Goal: Task Accomplishment & Management: Manage account settings

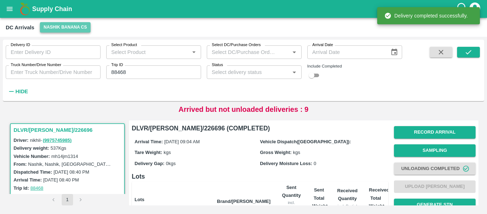
click at [68, 23] on button "Nashik Banana CS" at bounding box center [65, 27] width 51 height 10
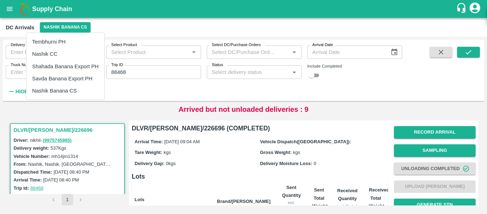
click at [54, 44] on li "Tembhurni PH" at bounding box center [65, 42] width 78 height 12
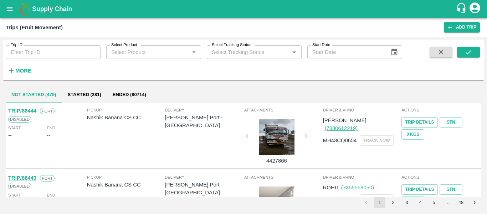
click at [60, 51] on input "Trip ID" at bounding box center [53, 52] width 95 height 14
paste input "88459"
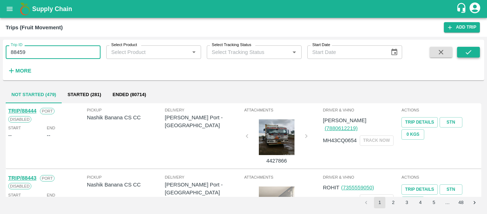
type input "88459"
click at [471, 57] on button "submit" at bounding box center [468, 52] width 23 height 11
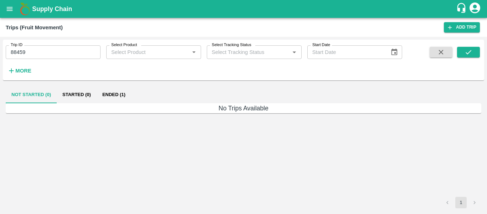
click at [111, 93] on button "Ended (1)" at bounding box center [114, 94] width 35 height 17
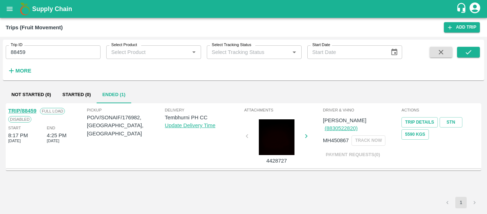
click at [25, 109] on link "TRIP/88459" at bounding box center [22, 111] width 28 height 6
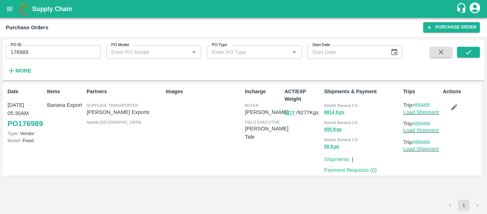
click at [21, 52] on input "176989" at bounding box center [53, 52] width 95 height 14
paste input "text"
type input "176982"
click at [466, 58] on span at bounding box center [468, 61] width 23 height 29
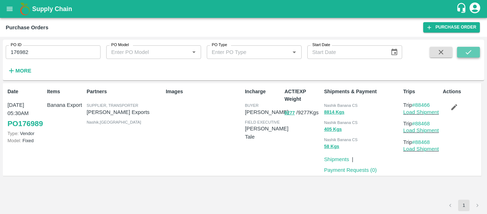
click at [465, 50] on icon "submit" at bounding box center [469, 52] width 8 height 8
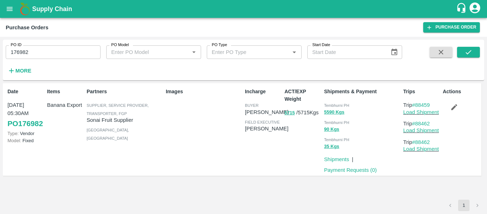
click at [456, 108] on icon "button" at bounding box center [455, 107] width 8 height 8
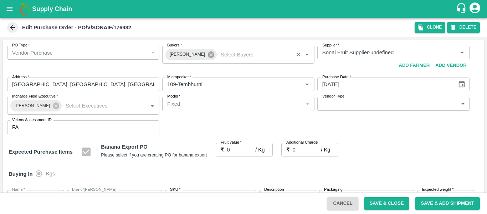
click at [207, 54] on icon at bounding box center [211, 55] width 8 height 8
click at [198, 55] on input "Buyers   *" at bounding box center [232, 52] width 136 height 9
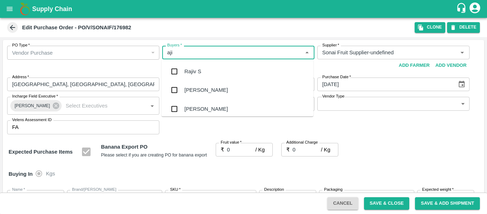
type input "ajit"
click at [199, 65] on div "Ajit Otari" at bounding box center [238, 71] width 152 height 19
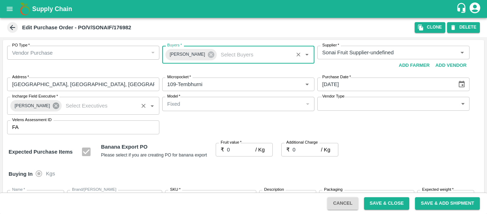
click at [53, 106] on icon at bounding box center [56, 105] width 6 height 6
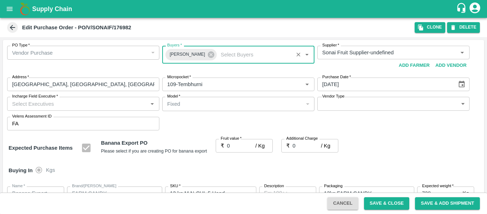
click at [39, 106] on input "Incharge Field Executive   *" at bounding box center [77, 103] width 136 height 9
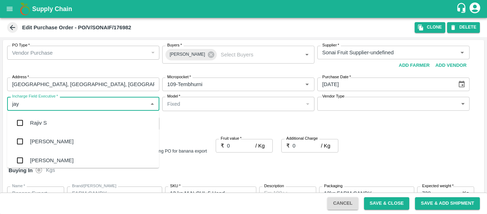
type input "jayd"
click at [42, 118] on div "jaydip Tale" at bounding box center [83, 122] width 152 height 19
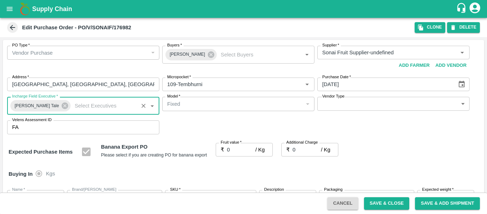
click at [235, 152] on input "0" at bounding box center [241, 150] width 29 height 14
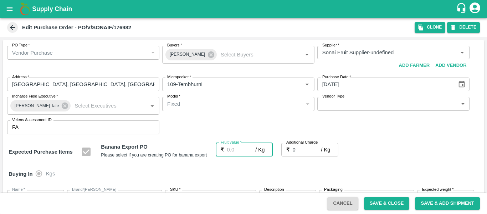
type input "2"
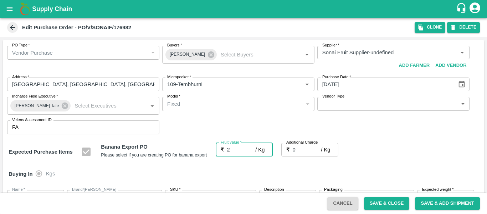
type input "2"
type input "26"
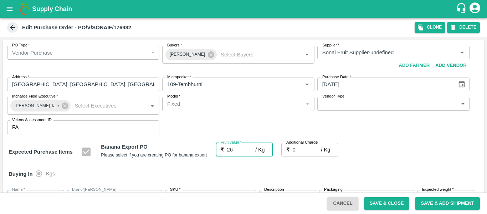
type input "26"
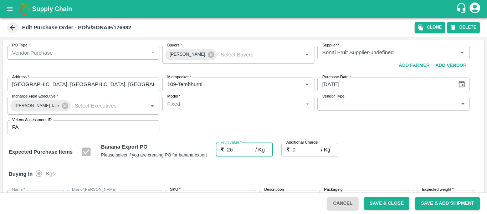
click at [303, 151] on input "0" at bounding box center [307, 150] width 29 height 14
type input "2"
type input "28"
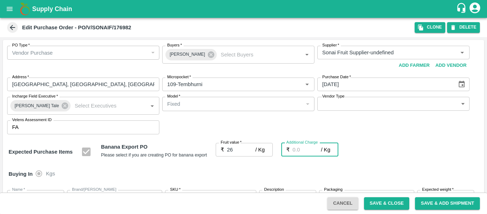
type input "28"
type input "2.7"
type input "28.7"
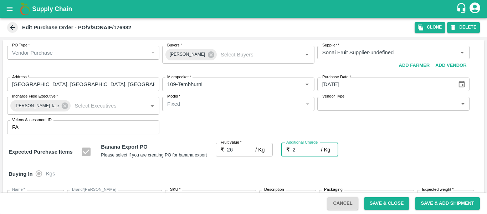
type input "28.7"
type input "2.75"
type input "28.75"
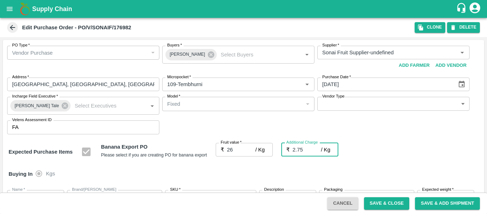
type input "28.75"
type input "2.75"
click at [402, 158] on div "Expected Purchase Items Banana Export PO Please select if you are creating PO f…" at bounding box center [244, 152] width 470 height 18
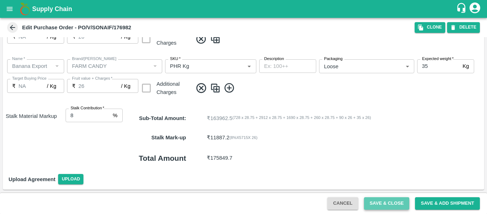
click at [384, 203] on button "Save & Close" at bounding box center [387, 203] width 46 height 12
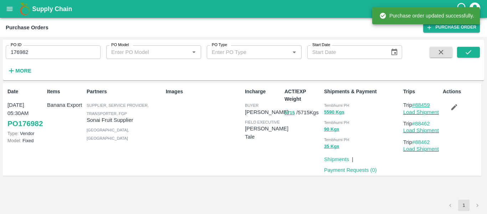
drag, startPoint x: 435, startPoint y: 104, endPoint x: 417, endPoint y: 105, distance: 17.9
click at [417, 105] on p "Trip #88459" at bounding box center [421, 105] width 37 height 8
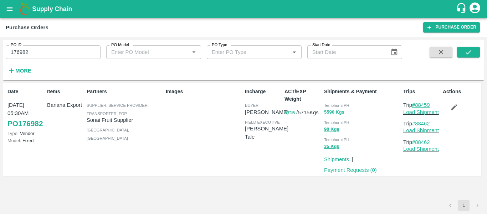
copy link "88459"
click at [426, 113] on link "Load Shipment" at bounding box center [421, 112] width 36 height 6
click at [54, 50] on input "176982" at bounding box center [53, 52] width 95 height 14
paste input "text"
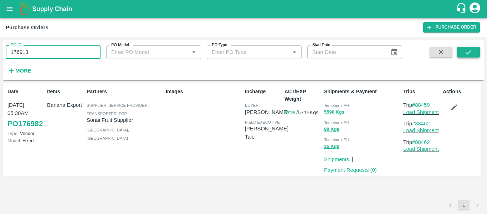
type input "176913"
click at [461, 54] on button "submit" at bounding box center [468, 52] width 23 height 11
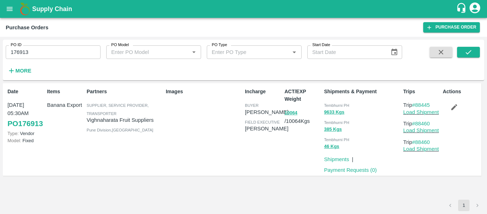
click at [455, 109] on icon "button" at bounding box center [455, 107] width 8 height 8
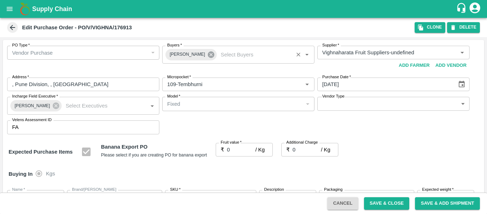
click at [210, 56] on icon at bounding box center [211, 55] width 8 height 8
click at [191, 54] on input "Buyers   *" at bounding box center [232, 52] width 136 height 9
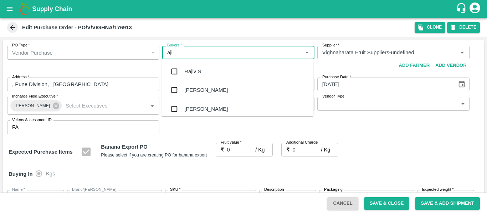
type input "ajit"
click at [192, 62] on div "Ajit Otari" at bounding box center [238, 71] width 152 height 19
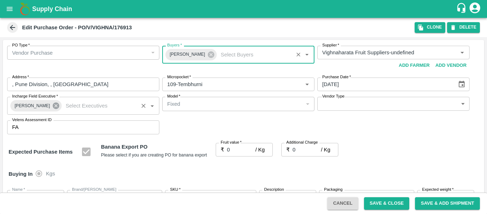
click at [53, 104] on icon at bounding box center [56, 105] width 6 height 6
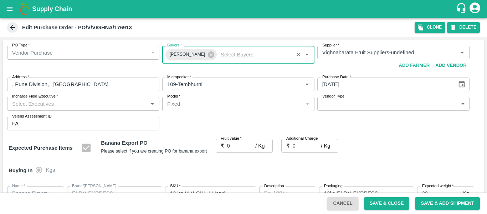
click at [34, 105] on input "Incharge Field Executive   *" at bounding box center [77, 103] width 136 height 9
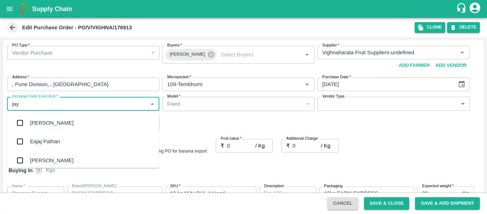
type input "jayd"
click at [39, 123] on div "jaydip Tale" at bounding box center [57, 123] width 55 height 8
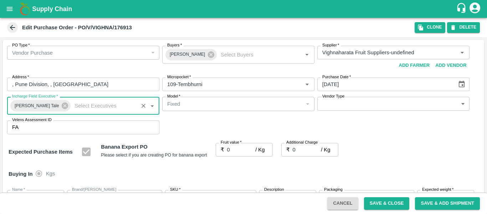
click at [234, 150] on input "0" at bounding box center [241, 150] width 29 height 14
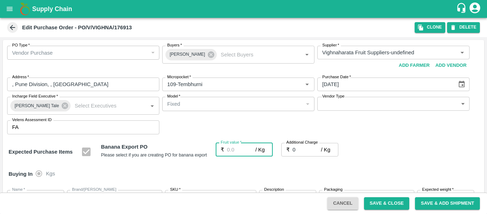
type input "2"
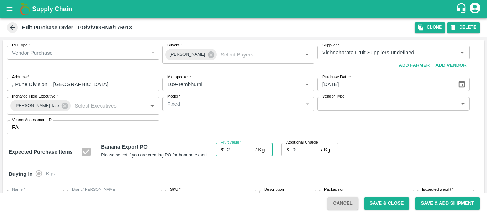
type input "2"
type input "26"
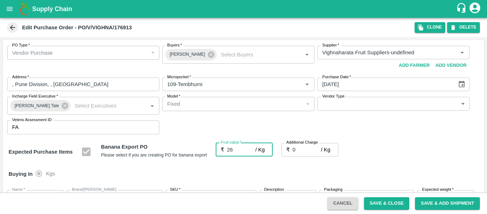
type input "26"
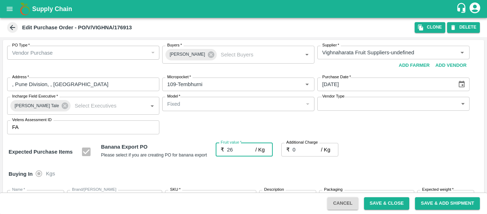
type input "26"
click at [300, 148] on input "0" at bounding box center [307, 150] width 29 height 14
type input "2"
type input "28"
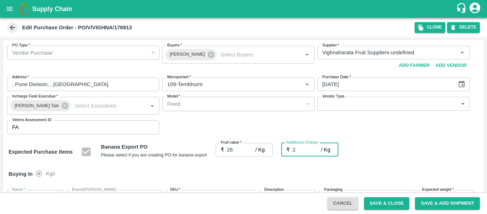
type input "28"
type input "2.7"
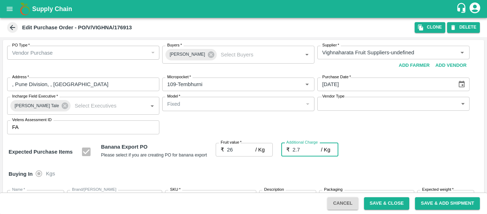
type input "28.7"
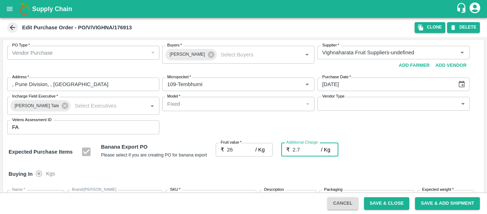
type input "2.75"
type input "28.75"
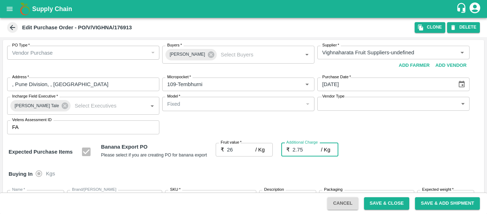
type input "28.75"
type input "2.75"
click at [439, 160] on div "Expected Purchase Items Banana Export PO Please select if you are creating PO f…" at bounding box center [244, 152] width 470 height 18
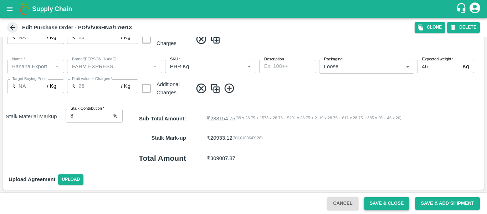
click at [382, 206] on button "Save & Close" at bounding box center [387, 203] width 46 height 12
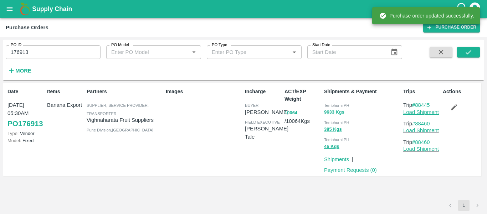
click at [427, 111] on link "Load Shipment" at bounding box center [421, 112] width 36 height 6
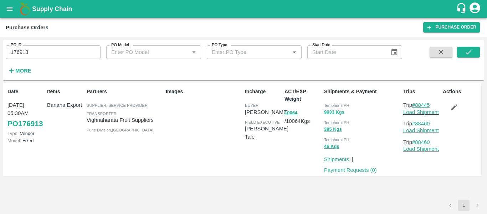
drag, startPoint x: 435, startPoint y: 105, endPoint x: 417, endPoint y: 106, distance: 17.8
click at [417, 106] on p "Trip #88445" at bounding box center [421, 105] width 37 height 8
copy link "88445"
click at [34, 47] on input "176913" at bounding box center [53, 52] width 95 height 14
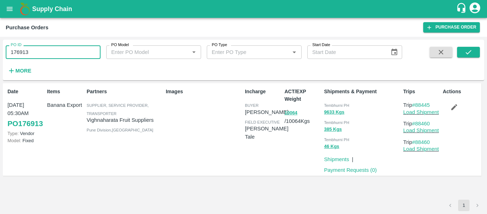
paste input "text"
type input "176995"
click at [471, 51] on icon "submit" at bounding box center [469, 52] width 8 height 8
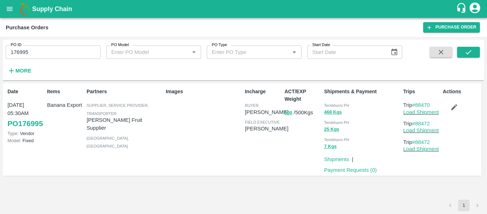
click at [40, 53] on input "176995" at bounding box center [53, 52] width 95 height 14
click at [465, 55] on icon "submit" at bounding box center [469, 52] width 8 height 8
click at [450, 103] on button "button" at bounding box center [454, 107] width 23 height 12
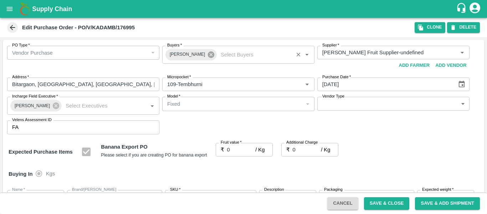
click at [207, 58] on icon at bounding box center [211, 55] width 8 height 8
click at [186, 54] on input "Buyers   *" at bounding box center [232, 52] width 136 height 9
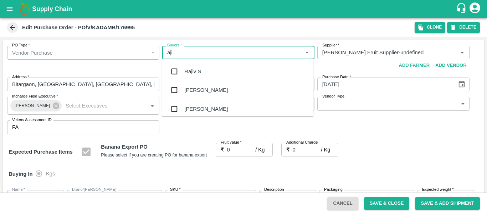
type input "ajit"
click at [188, 67] on div "Ajit Otari" at bounding box center [238, 71] width 152 height 19
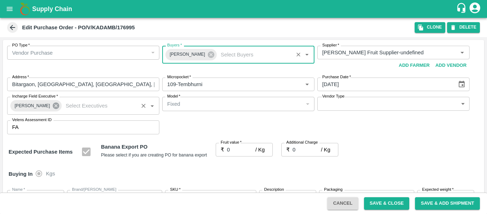
click at [53, 107] on icon at bounding box center [56, 105] width 6 height 6
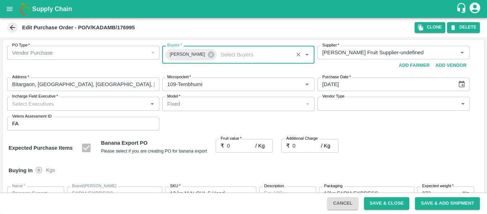
click at [42, 106] on input "Incharge Field Executive   *" at bounding box center [77, 103] width 136 height 9
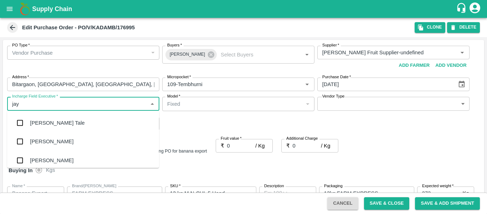
type input "jayd"
click at [44, 118] on div "[PERSON_NAME] Tale" at bounding box center [83, 122] width 152 height 19
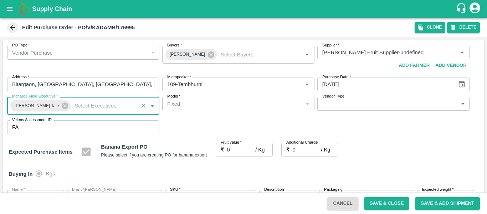
click at [241, 147] on input "0" at bounding box center [241, 150] width 29 height 14
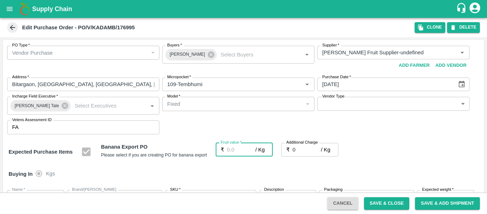
type input "2"
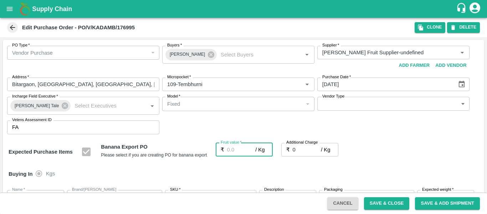
type input "2"
type input "26"
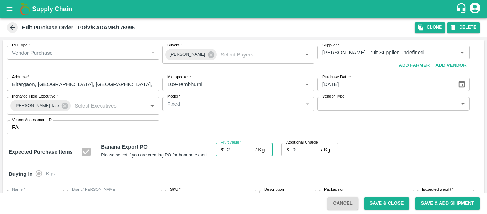
type input "26"
click at [297, 147] on input "0" at bounding box center [307, 150] width 29 height 14
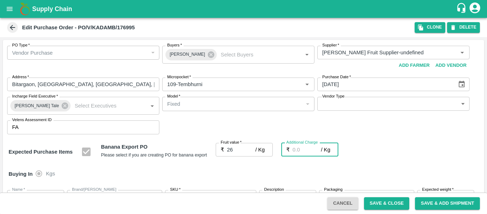
type input "2"
type input "28"
type input "2.7"
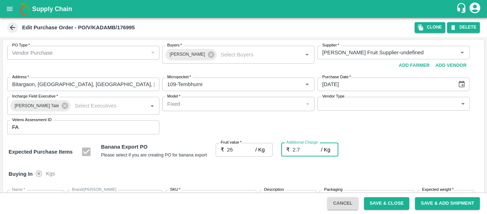
type input "28.7"
type input "2.75"
type input "28.75"
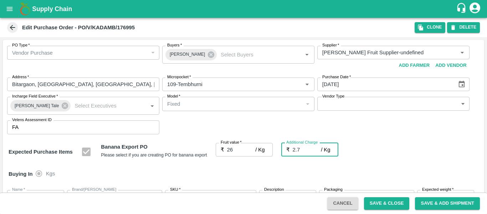
type input "28.75"
type input "2.75"
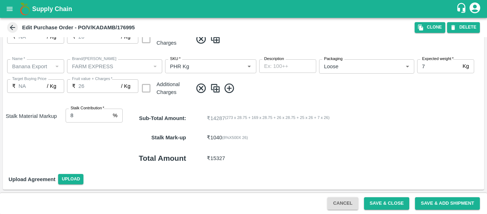
click at [393, 204] on button "Save & Close" at bounding box center [387, 203] width 46 height 12
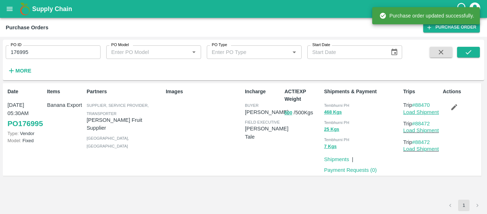
click at [422, 113] on link "Load Shipment" at bounding box center [421, 112] width 36 height 6
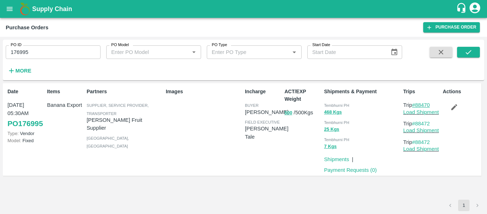
drag, startPoint x: 436, startPoint y: 104, endPoint x: 418, endPoint y: 105, distance: 18.6
click at [418, 105] on p "Trip #88470" at bounding box center [421, 105] width 37 height 8
copy link "88470"
click at [37, 46] on input "176995" at bounding box center [53, 52] width 95 height 14
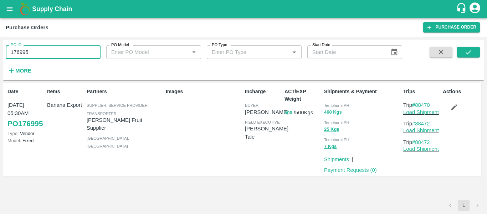
paste input "text"
click at [469, 53] on icon "submit" at bounding box center [469, 52] width 8 height 8
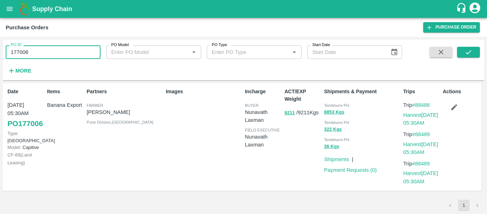
click at [36, 49] on input "177006" at bounding box center [53, 52] width 95 height 14
paste input "text"
click at [466, 56] on button "submit" at bounding box center [468, 52] width 23 height 11
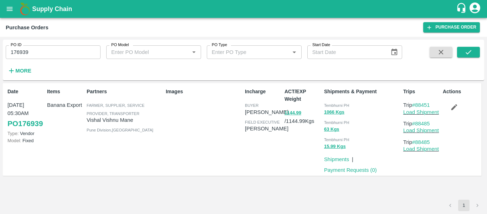
click at [47, 43] on div "PO ID 176939 PO ID" at bounding box center [50, 49] width 101 height 19
click at [46, 51] on input "176939" at bounding box center [53, 52] width 95 height 14
paste input "text"
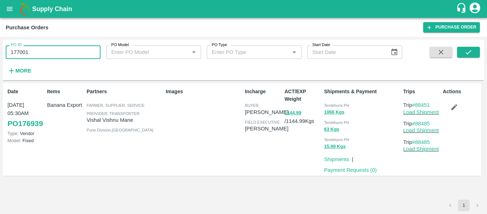
click at [459, 59] on span at bounding box center [468, 61] width 23 height 29
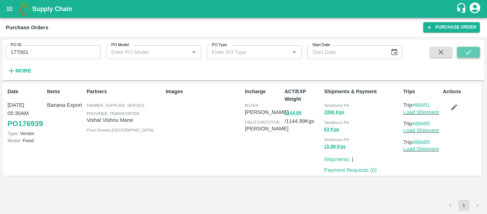
click at [462, 55] on button "submit" at bounding box center [468, 52] width 23 height 11
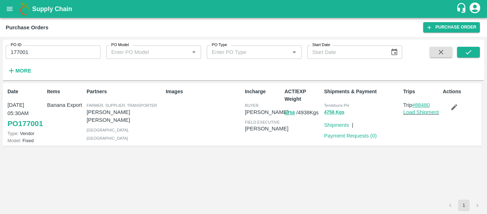
click at [424, 102] on link "#88480" at bounding box center [421, 105] width 18 height 6
click at [37, 42] on div "PO ID 177001 PO ID" at bounding box center [50, 49] width 101 height 19
click at [36, 56] on input "177001" at bounding box center [53, 52] width 95 height 14
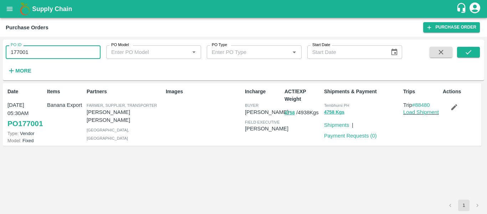
paste input "text"
type input "176951"
click at [477, 57] on button "submit" at bounding box center [468, 52] width 23 height 11
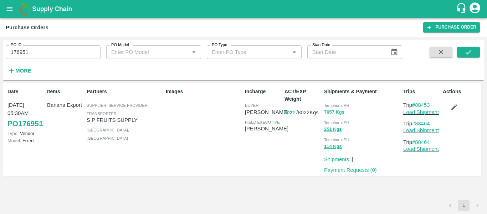
click at [459, 111] on button "button" at bounding box center [454, 107] width 23 height 12
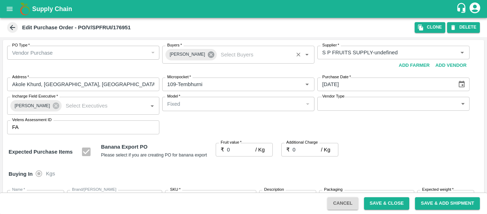
click at [207, 57] on icon at bounding box center [211, 55] width 8 height 8
click at [187, 56] on input "Buyers   *" at bounding box center [232, 52] width 136 height 9
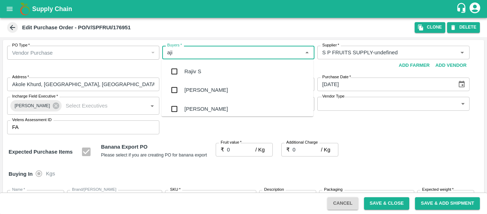
type input "ajit"
click at [189, 67] on div "[PERSON_NAME]" at bounding box center [206, 71] width 44 height 8
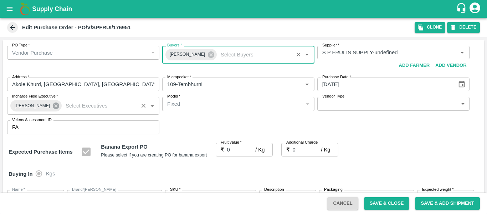
click at [55, 106] on icon at bounding box center [56, 105] width 6 height 6
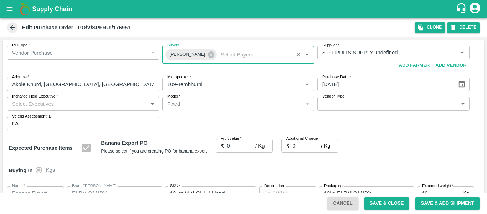
click at [36, 105] on input "Incharge Field Executive   *" at bounding box center [77, 103] width 136 height 9
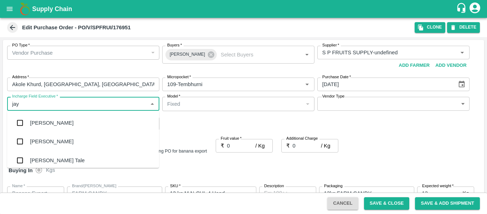
type input "jayd"
click at [42, 126] on div "[PERSON_NAME] Tale" at bounding box center [57, 123] width 55 height 8
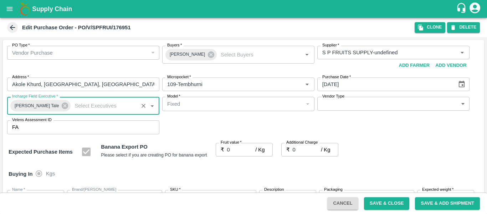
click at [239, 150] on input "0" at bounding box center [241, 150] width 29 height 14
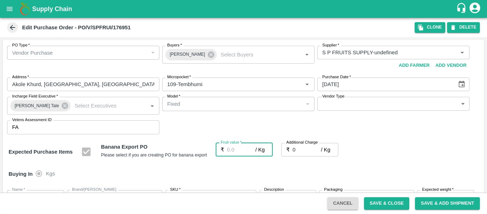
type input "2"
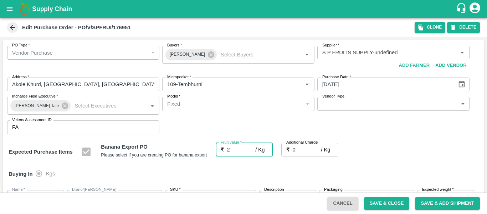
type input "2"
type input "26"
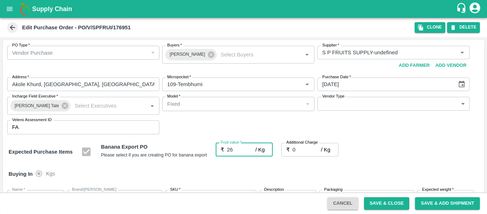
type input "26"
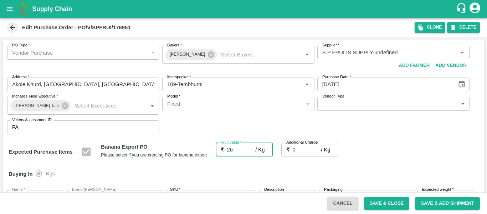
type input "26"
click at [306, 151] on input "0" at bounding box center [307, 150] width 29 height 14
type input "2"
type input "28"
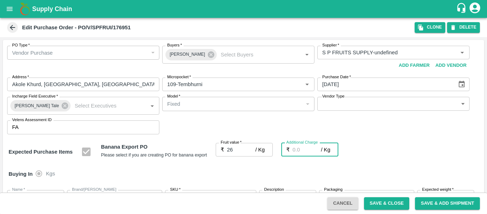
type input "28"
type input "2.7"
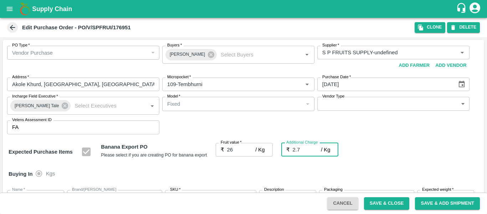
type input "28.7"
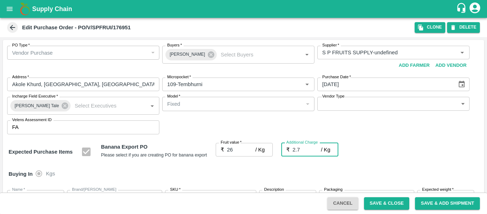
type input "2.75"
type input "28.75"
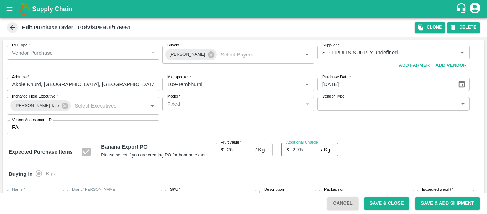
type input "28.75"
type input "2.75"
click at [420, 160] on div "Expected Purchase Items Banana Export PO Please select if you are creating PO f…" at bounding box center [244, 152] width 470 height 18
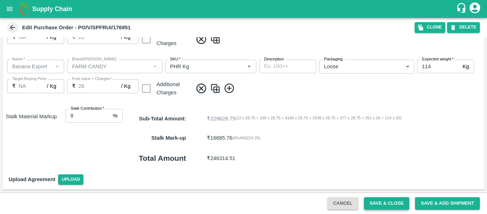
click at [382, 203] on button "Save & Close" at bounding box center [387, 203] width 46 height 12
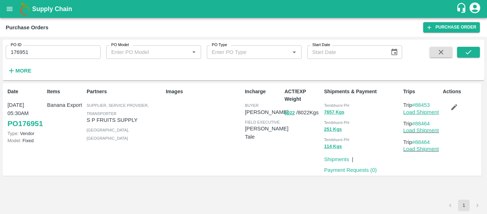
click at [419, 112] on link "Load Shipment" at bounding box center [421, 112] width 36 height 6
click at [434, 122] on p "Trip #88464" at bounding box center [421, 123] width 37 height 8
drag, startPoint x: 435, startPoint y: 105, endPoint x: 416, endPoint y: 106, distance: 19.6
click at [416, 106] on p "Trip #88453" at bounding box center [421, 105] width 37 height 8
copy link "88453"
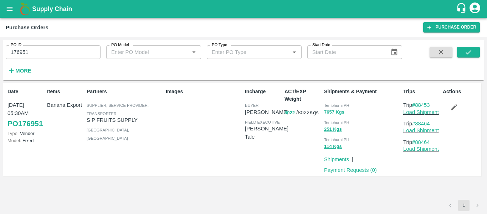
click at [34, 52] on input "176951" at bounding box center [53, 52] width 95 height 14
paste input "text"
type input "174715"
click at [463, 52] on button "submit" at bounding box center [468, 52] width 23 height 11
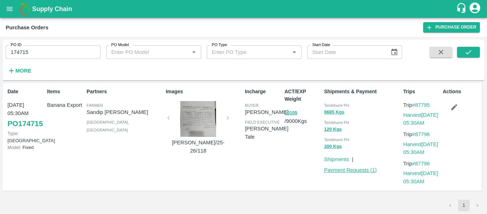
click at [345, 170] on link "Payment Requests ( 1 )" at bounding box center [350, 170] width 53 height 6
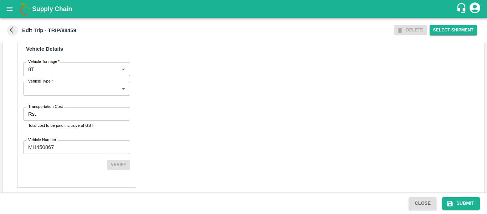
scroll to position [547, 0]
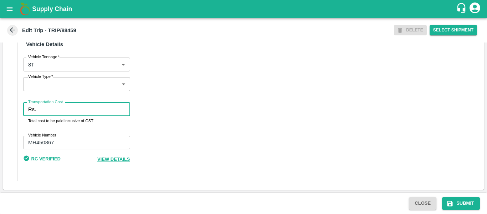
click at [41, 109] on input "Transportation Cost" at bounding box center [84, 109] width 91 height 14
type input "5000"
click at [447, 203] on icon "submit" at bounding box center [450, 203] width 7 height 7
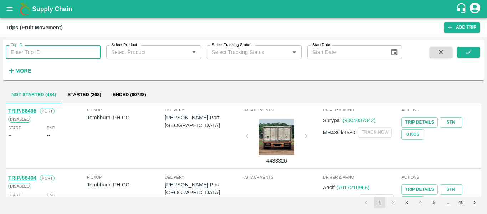
click at [39, 59] on input "Trip ID" at bounding box center [53, 52] width 95 height 14
paste input "88445"
type input "88445"
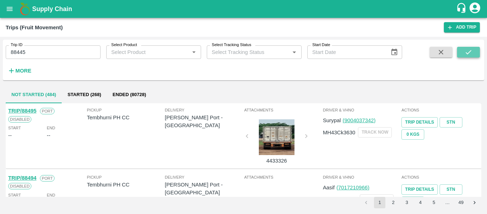
click at [463, 55] on button "submit" at bounding box center [468, 52] width 23 height 11
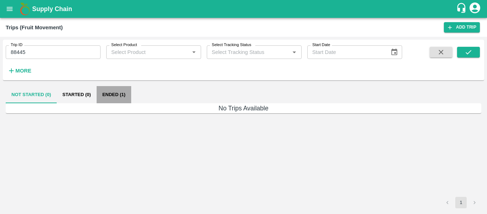
click at [111, 93] on button "Ended (1)" at bounding box center [114, 94] width 35 height 17
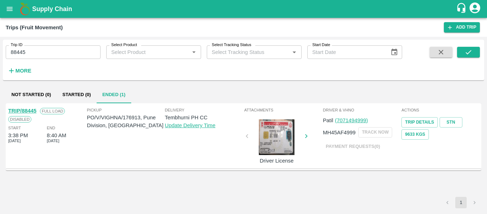
click at [27, 110] on link "TRIP/88445" at bounding box center [22, 111] width 28 height 6
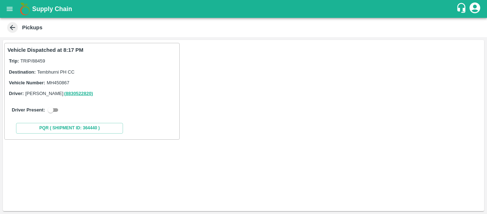
click at [51, 110] on input "checkbox" at bounding box center [51, 110] width 26 height 9
checkbox input "true"
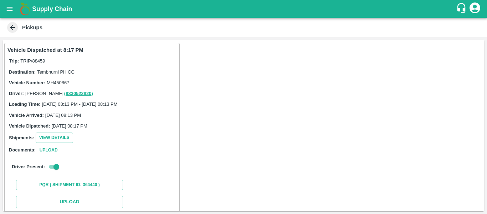
scroll to position [105, 0]
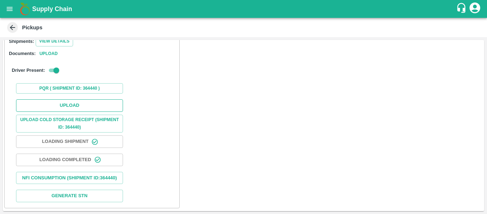
click at [67, 99] on button "Upload" at bounding box center [69, 105] width 107 height 12
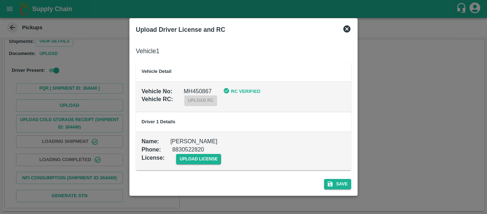
click at [191, 164] on td "Name : Lakshman Phone : 8830522820 License : upload license" at bounding box center [243, 150] width 215 height 39
click at [197, 158] on span "upload license" at bounding box center [198, 159] width 45 height 10
click at [0, 0] on input "upload license" at bounding box center [0, 0] width 0 height 0
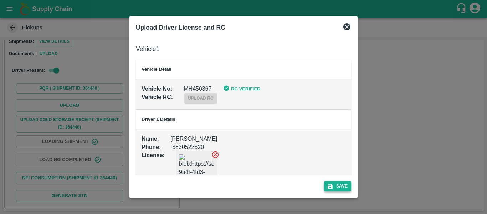
click at [335, 183] on button "Save" at bounding box center [337, 186] width 27 height 10
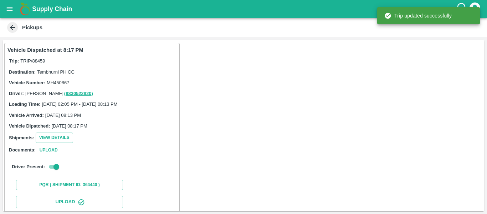
scroll to position [123, 0]
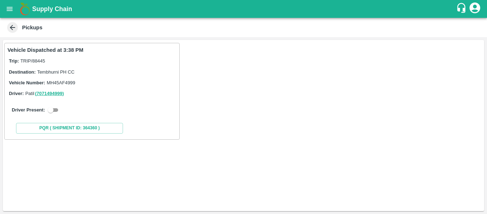
click at [55, 111] on input "checkbox" at bounding box center [51, 110] width 26 height 9
checkbox input "true"
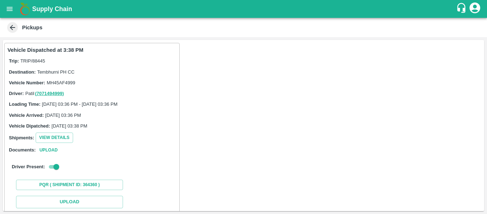
scroll to position [105, 0]
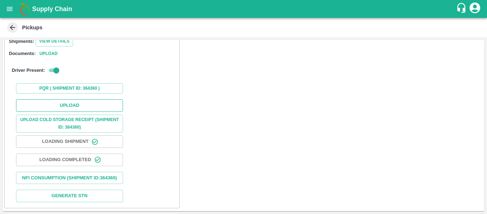
click at [65, 99] on button "Upload" at bounding box center [69, 105] width 107 height 12
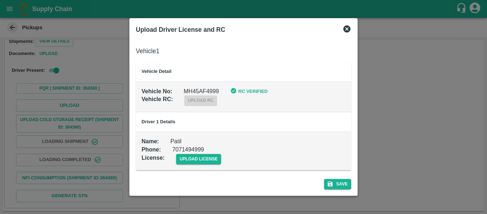
click at [194, 167] on td "Name : Patil Phone : [PHONE_NUMBER] License : upload license" at bounding box center [243, 150] width 215 height 39
click at [188, 160] on span "upload license" at bounding box center [198, 159] width 45 height 10
click at [0, 0] on input "upload license" at bounding box center [0, 0] width 0 height 0
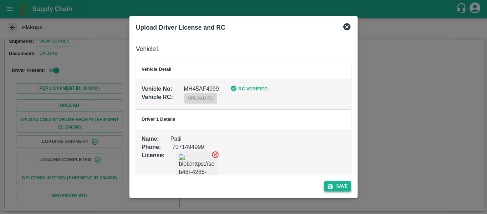
click at [345, 182] on button "Save" at bounding box center [337, 186] width 27 height 10
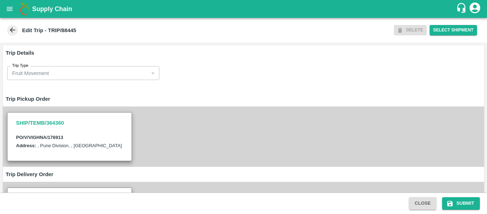
scroll to position [556, 0]
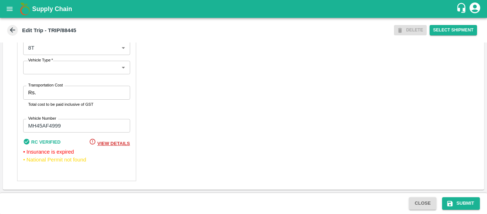
click at [46, 90] on input "Transportation Cost" at bounding box center [84, 93] width 91 height 14
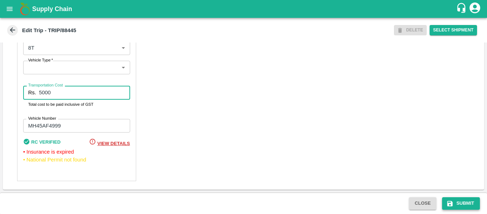
type input "5000"
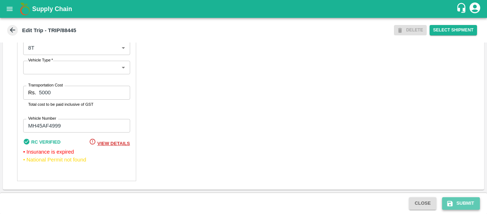
click at [464, 197] on button "Submit" at bounding box center [461, 203] width 38 height 12
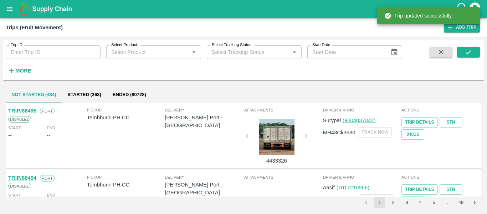
click at [45, 65] on div "Trip ID Trip ID Select Product Select Product   * Select Tracking Status Select…" at bounding box center [201, 58] width 402 height 37
click at [27, 54] on input "Trip ID" at bounding box center [53, 52] width 95 height 14
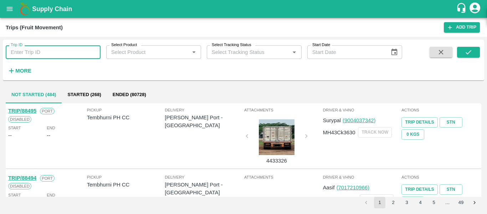
paste input "88470"
type input "88470"
click at [460, 53] on button "submit" at bounding box center [468, 52] width 23 height 11
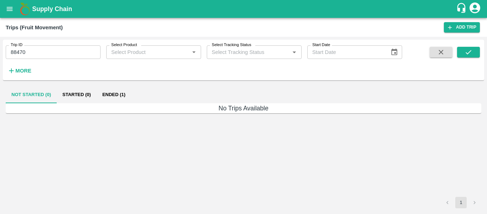
click at [116, 95] on button "Ended (1)" at bounding box center [114, 94] width 35 height 17
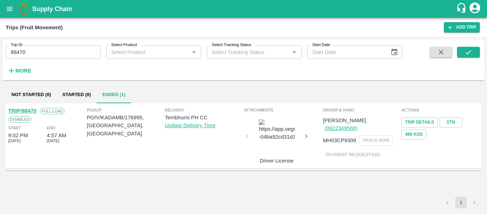
click at [29, 108] on link "TRIP/88470" at bounding box center [22, 111] width 28 height 6
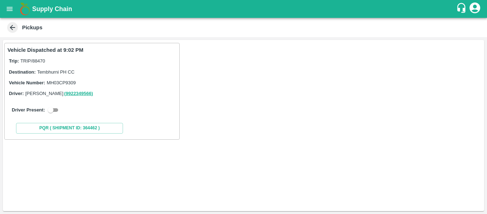
click at [55, 111] on input "checkbox" at bounding box center [51, 110] width 26 height 9
checkbox input "true"
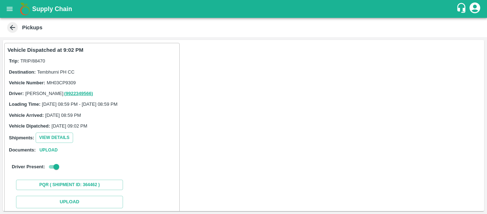
scroll to position [78, 0]
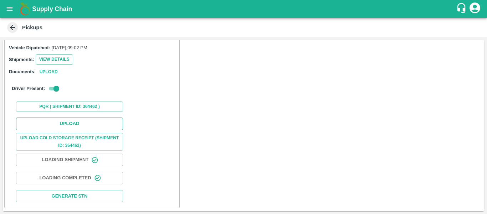
click at [93, 125] on button "Upload" at bounding box center [69, 123] width 107 height 12
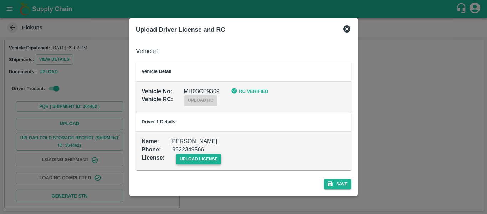
click at [205, 159] on span "upload license" at bounding box center [198, 159] width 45 height 10
click at [0, 0] on input "upload license" at bounding box center [0, 0] width 0 height 0
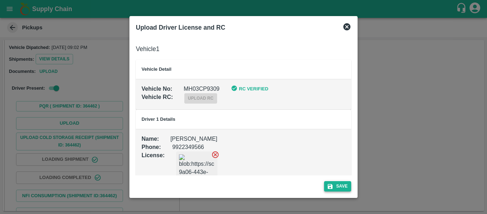
click at [334, 184] on button "Save" at bounding box center [337, 186] width 27 height 10
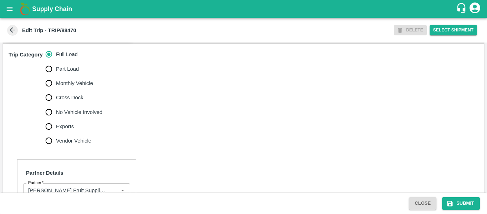
click at [69, 116] on span "No Vehicle Involved" at bounding box center [79, 112] width 46 height 8
click at [56, 119] on input "No Vehicle Involved" at bounding box center [49, 112] width 14 height 14
radio input "true"
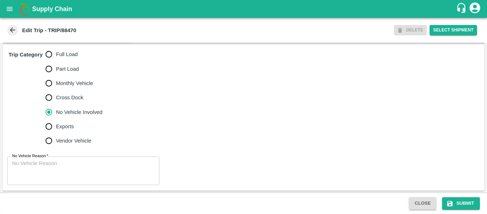
scroll to position [230, 0]
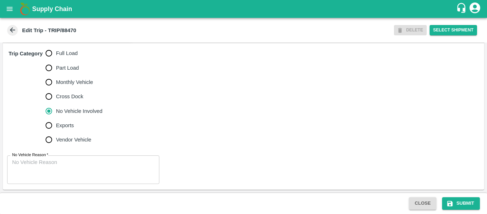
click at [72, 172] on textarea "No Vehicle Reason   *" at bounding box center [83, 169] width 142 height 22
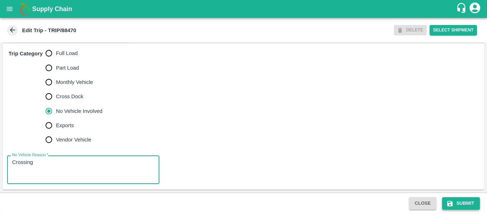
type textarea "Crossing"
click at [465, 203] on button "Submit" at bounding box center [461, 203] width 38 height 12
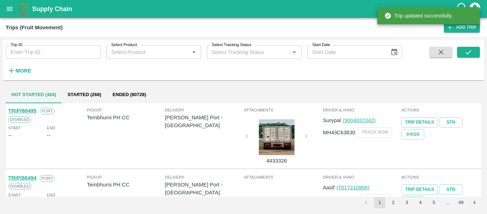
click at [61, 49] on input "Trip ID" at bounding box center [53, 52] width 95 height 14
paste input "88453"
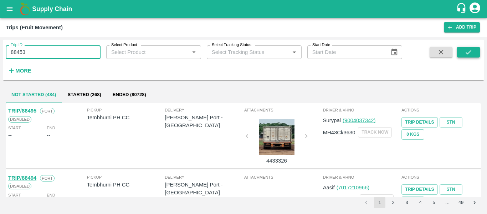
type input "88453"
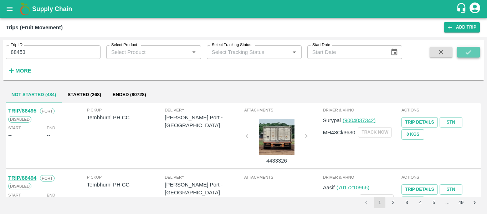
click at [466, 53] on icon "submit" at bounding box center [469, 52] width 8 height 8
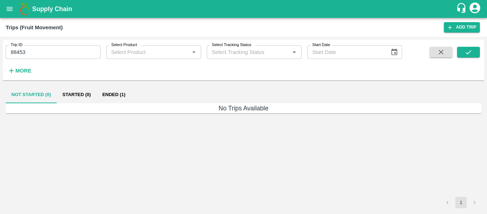
click at [99, 90] on button "Ended (1)" at bounding box center [114, 94] width 35 height 17
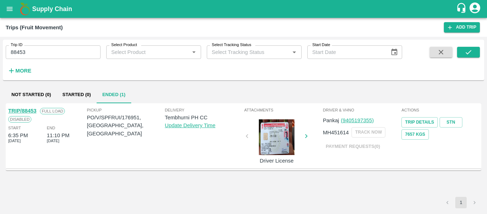
click at [31, 109] on link "TRIP/88453" at bounding box center [22, 111] width 28 height 6
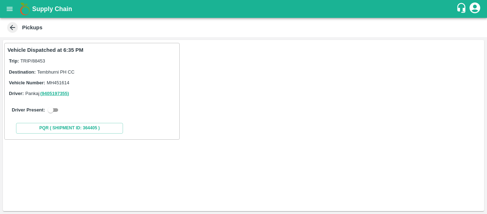
click at [56, 111] on input "checkbox" at bounding box center [51, 110] width 26 height 9
checkbox input "true"
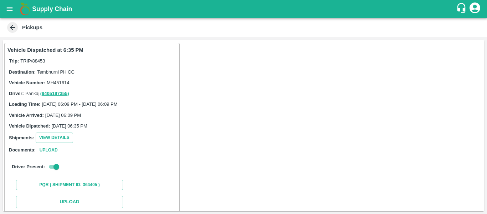
scroll to position [105, 0]
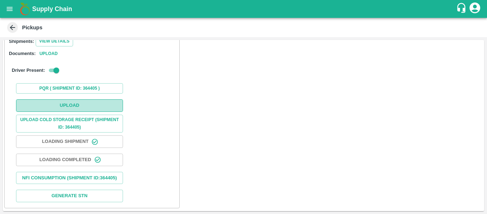
click at [82, 99] on button "Upload" at bounding box center [69, 105] width 107 height 12
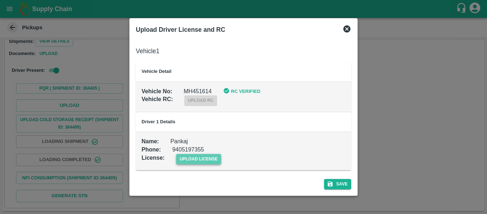
click at [196, 160] on span "upload license" at bounding box center [198, 159] width 45 height 10
click at [0, 0] on input "upload license" at bounding box center [0, 0] width 0 height 0
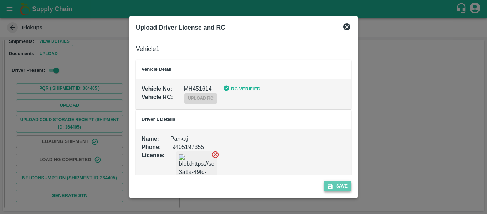
click at [344, 185] on button "Save" at bounding box center [337, 186] width 27 height 10
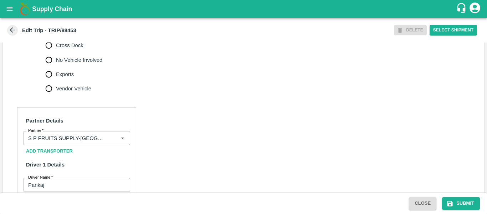
scroll to position [547, 0]
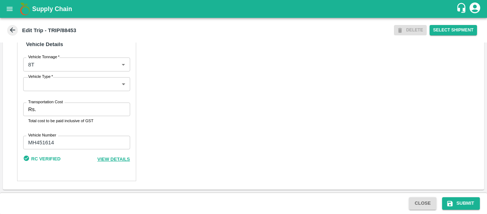
click at [69, 108] on input "Transportation Cost" at bounding box center [84, 109] width 91 height 14
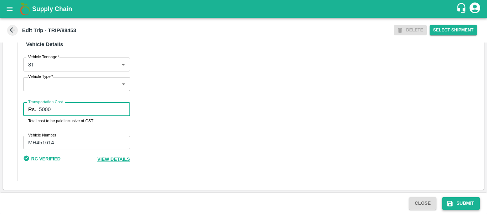
type input "5000"
click at [462, 199] on button "Submit" at bounding box center [461, 203] width 38 height 12
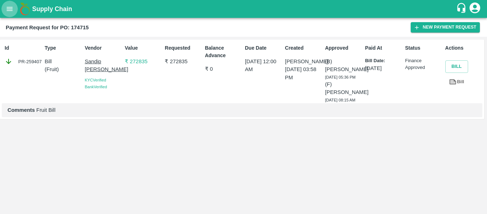
click at [3, 9] on button "open drawer" at bounding box center [9, 9] width 16 height 16
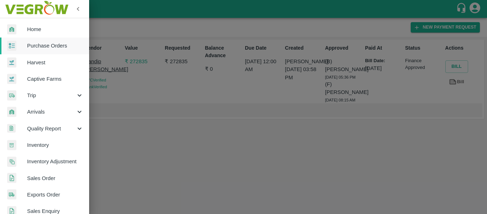
click at [50, 50] on link "Purchase Orders" at bounding box center [44, 45] width 89 height 16
